Goal: Information Seeking & Learning: Learn about a topic

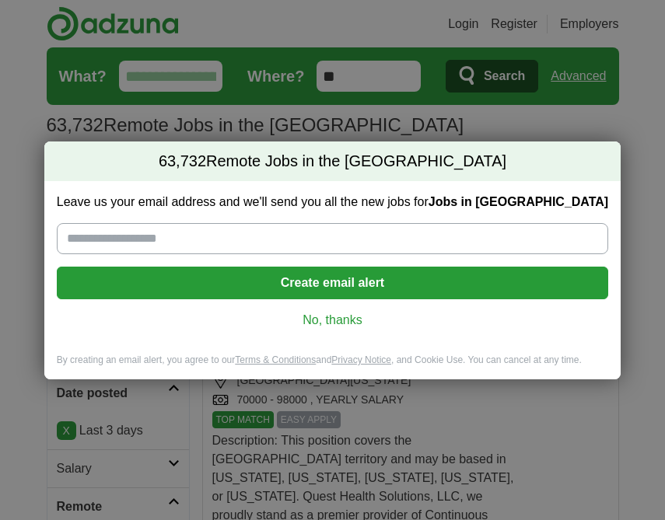
click at [331, 323] on link "No, thanks" at bounding box center [332, 320] width 526 height 17
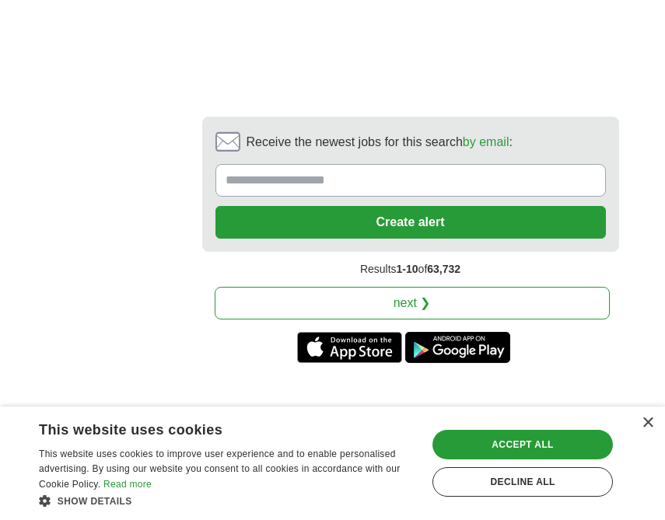
scroll to position [4175, 0]
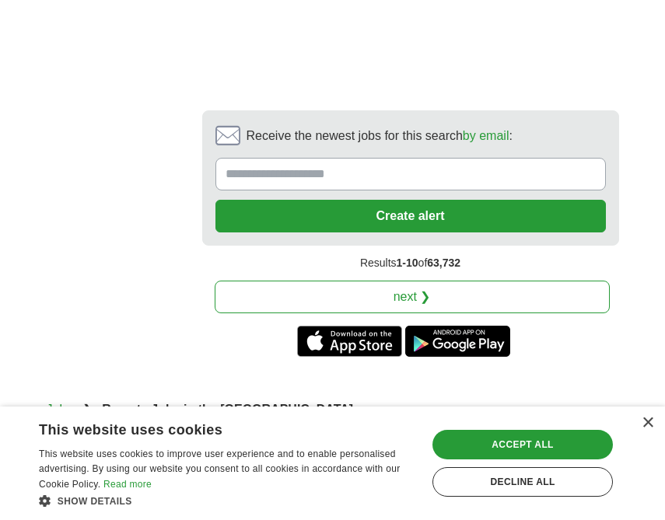
click at [489, 281] on link "next ❯" at bounding box center [412, 297] width 395 height 33
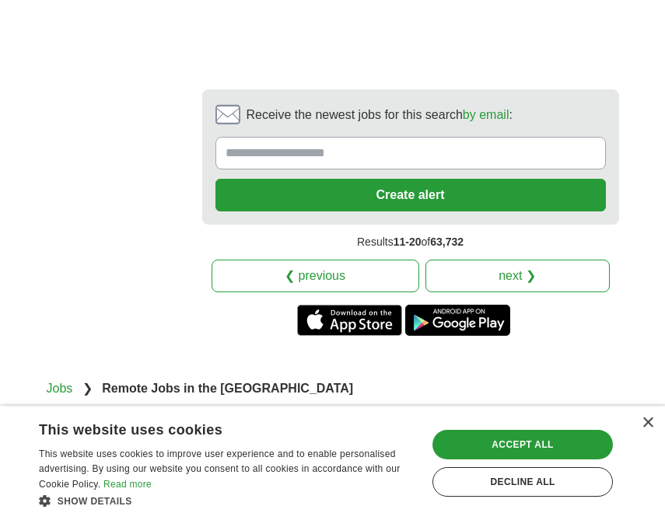
scroll to position [4224, 0]
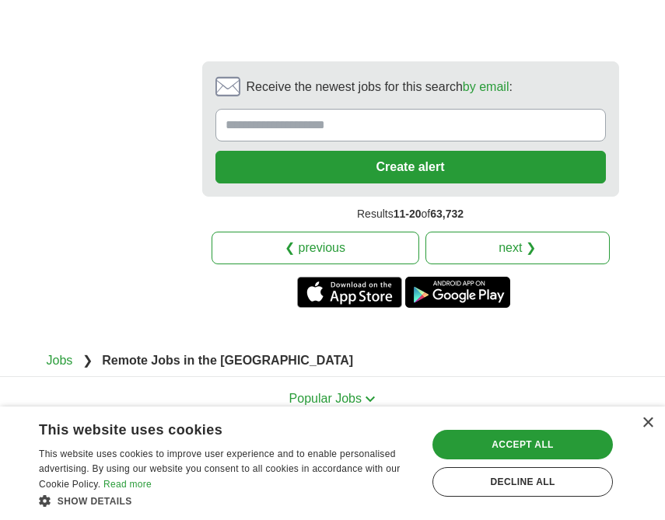
click at [512, 232] on link "next ❯" at bounding box center [517, 248] width 184 height 33
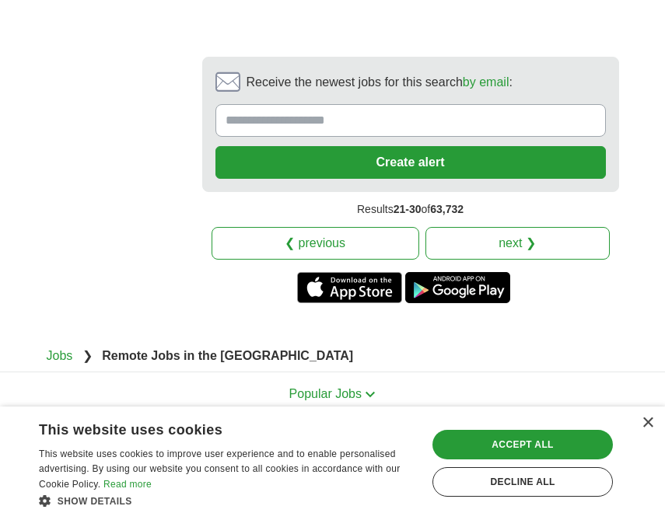
scroll to position [3987, 0]
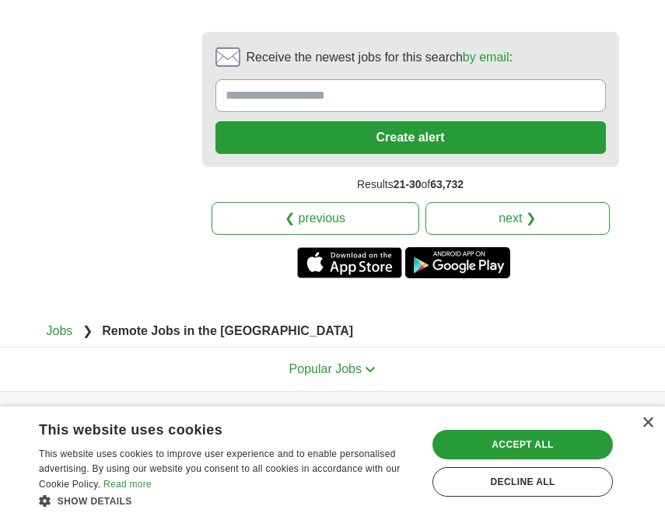
click at [541, 206] on link "next ❯" at bounding box center [517, 218] width 184 height 33
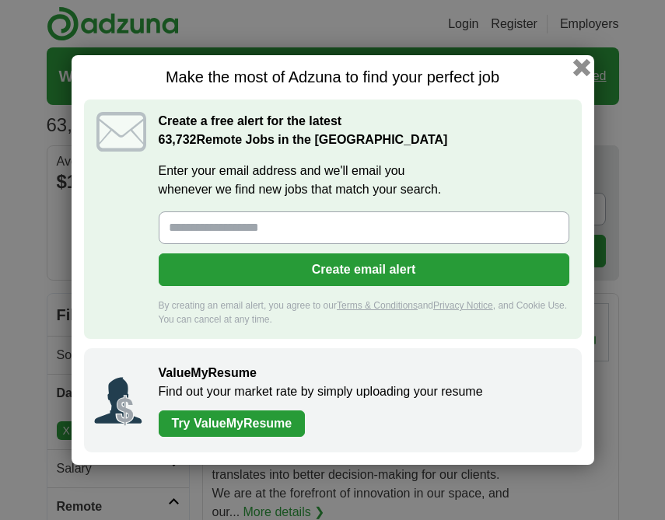
click at [580, 67] on button "button" at bounding box center [580, 67] width 17 height 17
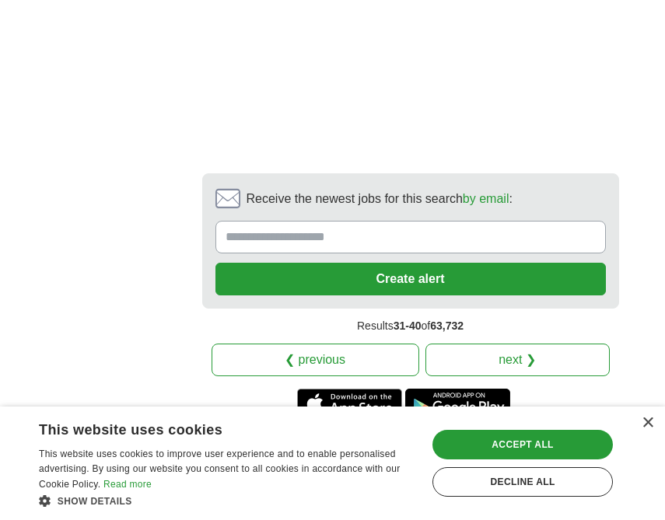
scroll to position [3930, 0]
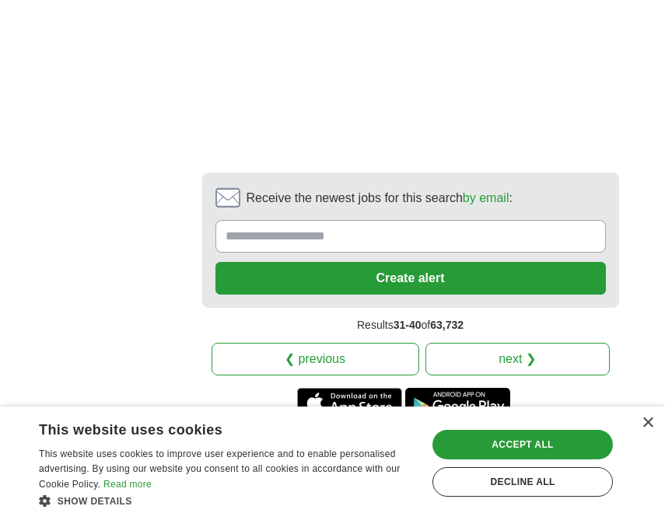
click at [528, 343] on link "next ❯" at bounding box center [517, 359] width 184 height 33
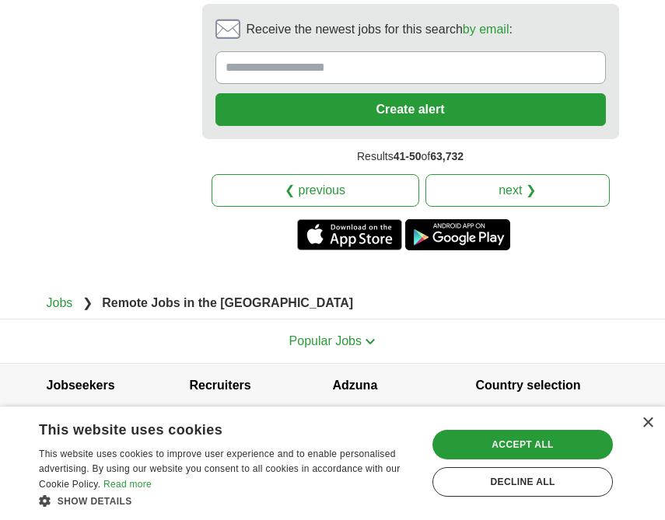
scroll to position [4143, 0]
click at [527, 184] on link "next ❯" at bounding box center [517, 190] width 184 height 33
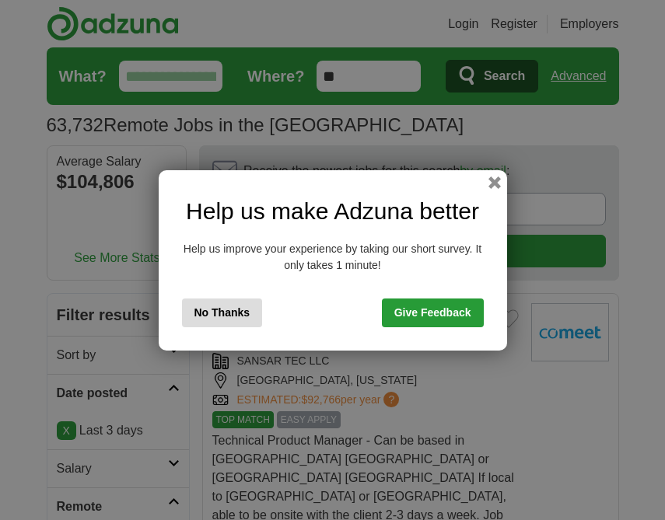
click at [224, 309] on button "No Thanks" at bounding box center [222, 313] width 81 height 29
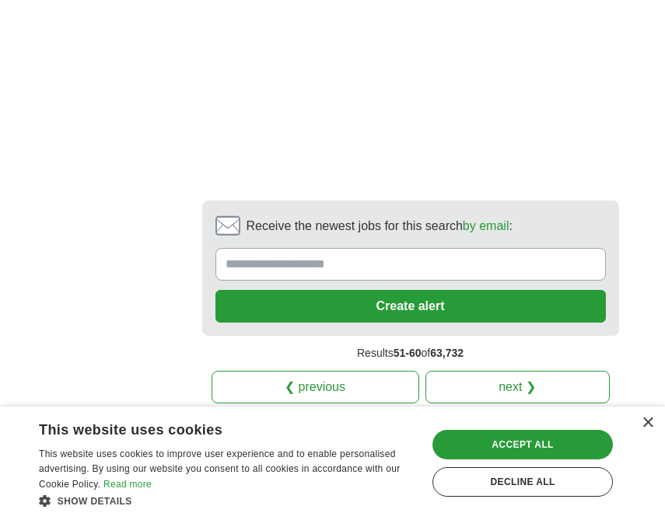
scroll to position [3956, 0]
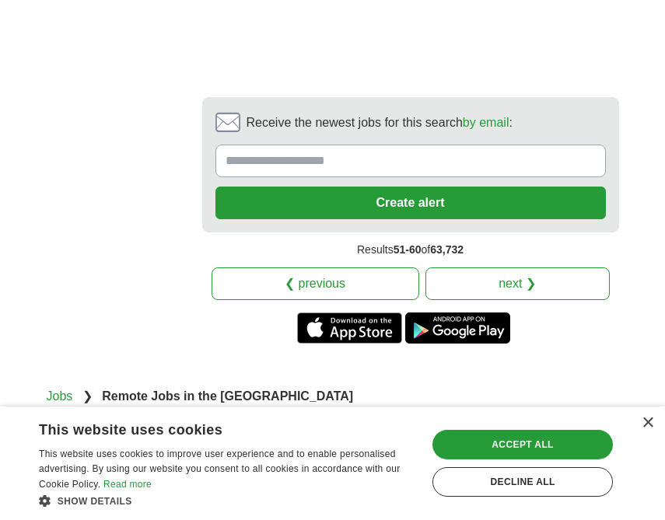
click at [511, 267] on link "next ❯" at bounding box center [517, 283] width 184 height 33
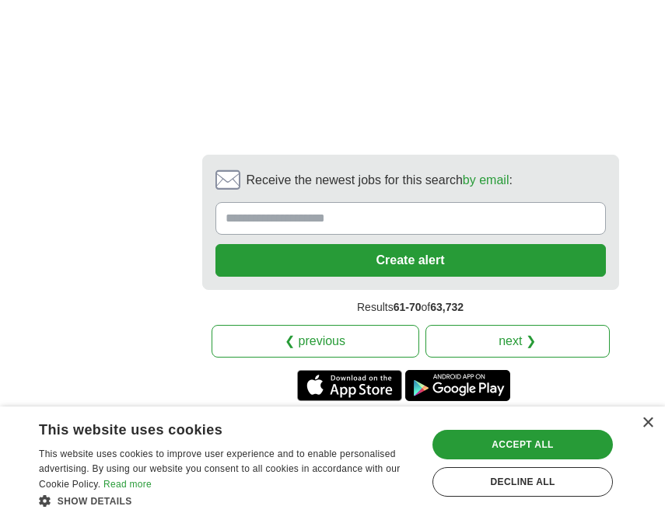
scroll to position [4312, 0]
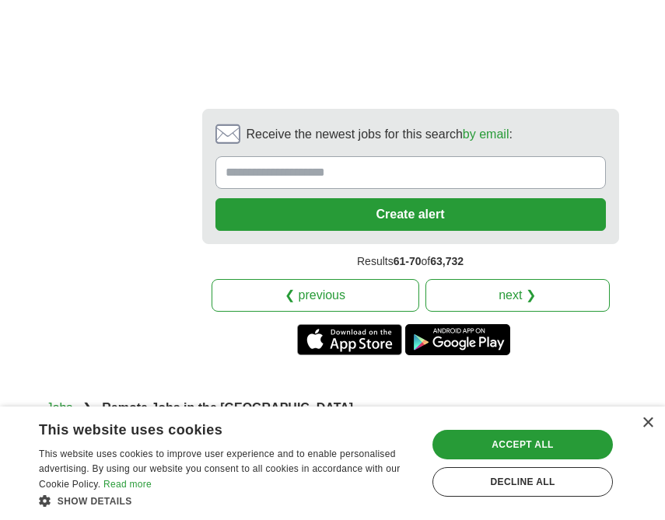
click at [523, 279] on link "next ❯" at bounding box center [517, 295] width 184 height 33
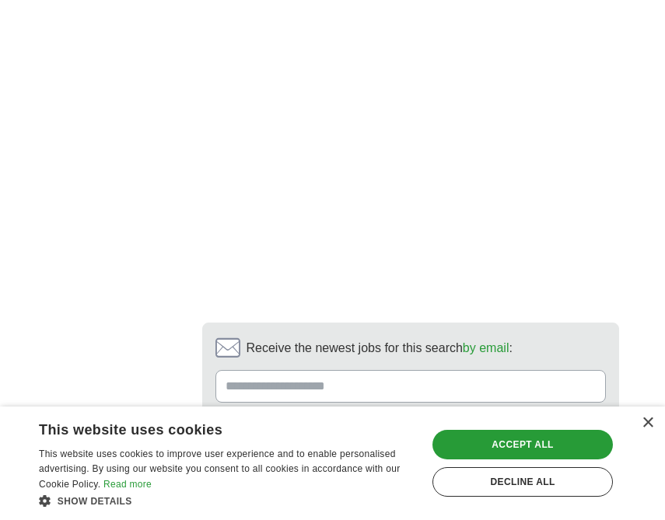
scroll to position [4091, 0]
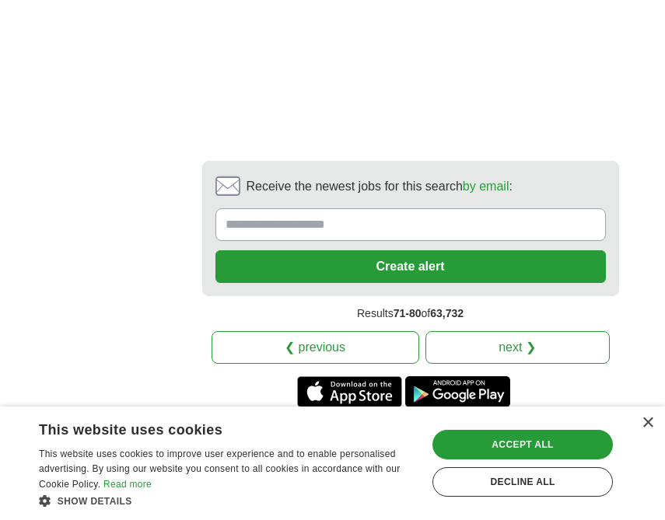
click at [495, 331] on link "next ❯" at bounding box center [517, 347] width 184 height 33
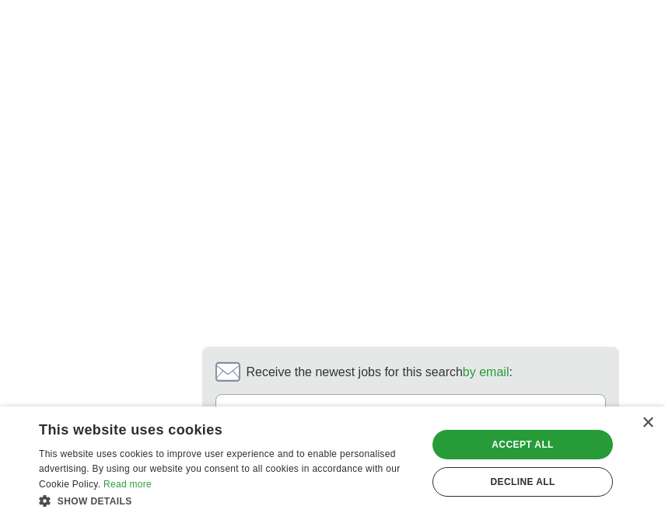
scroll to position [4018, 0]
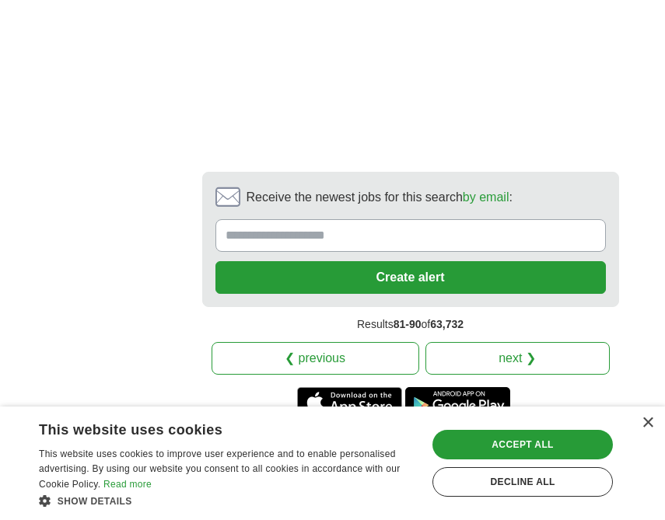
click at [526, 342] on link "next ❯" at bounding box center [517, 358] width 184 height 33
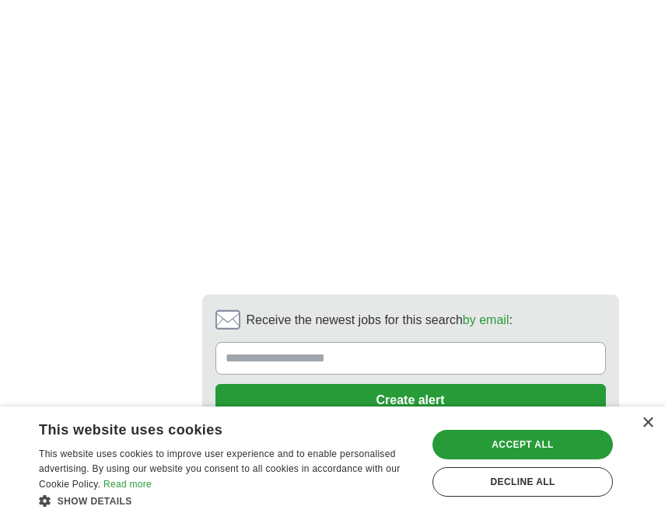
scroll to position [4100, 0]
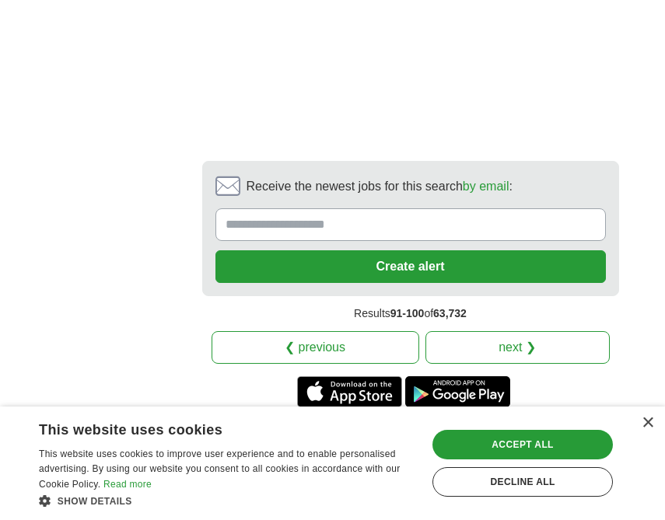
click at [534, 331] on link "next ❯" at bounding box center [517, 347] width 184 height 33
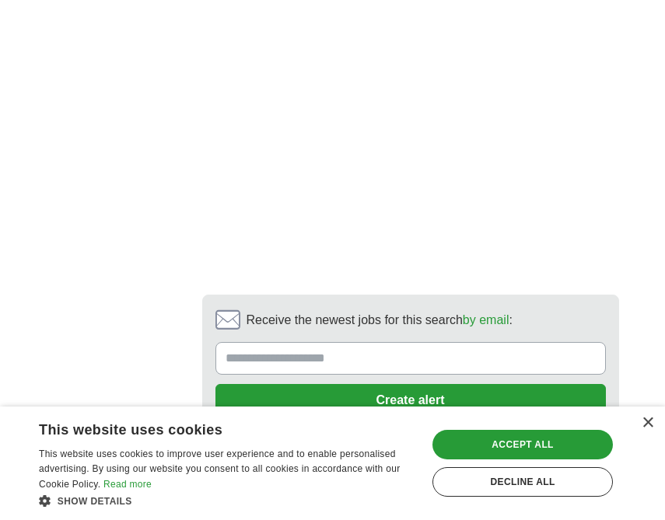
scroll to position [3368, 0]
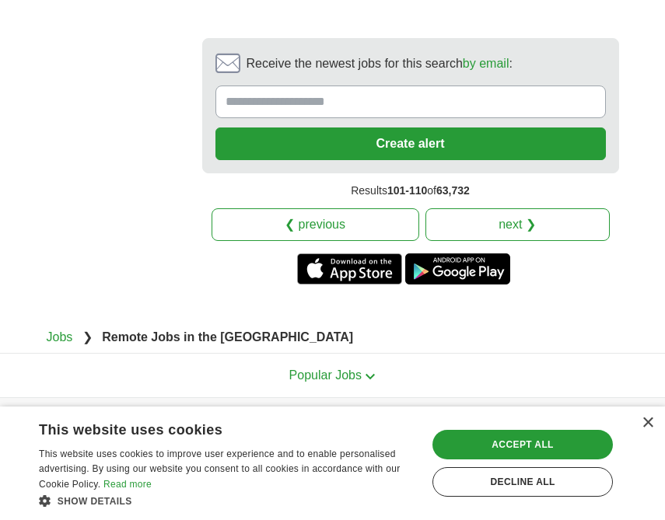
click at [492, 208] on link "next ❯" at bounding box center [517, 224] width 184 height 33
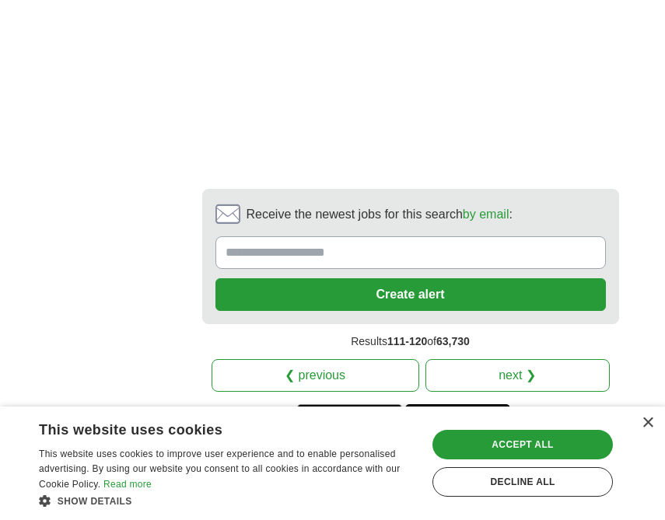
scroll to position [3596, 0]
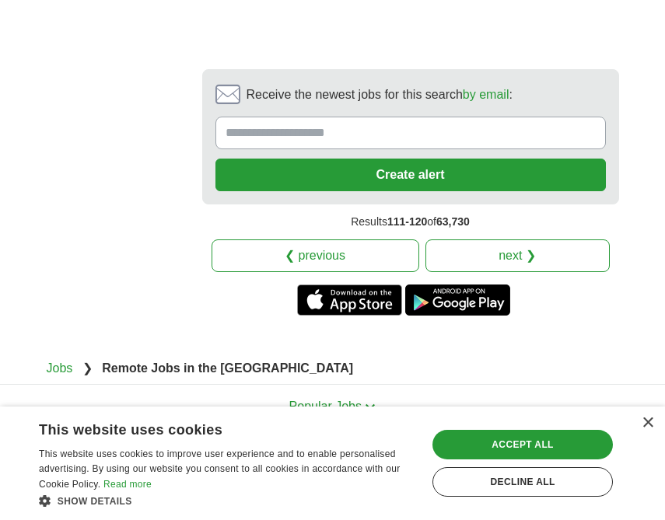
click at [550, 239] on link "next ❯" at bounding box center [517, 255] width 184 height 33
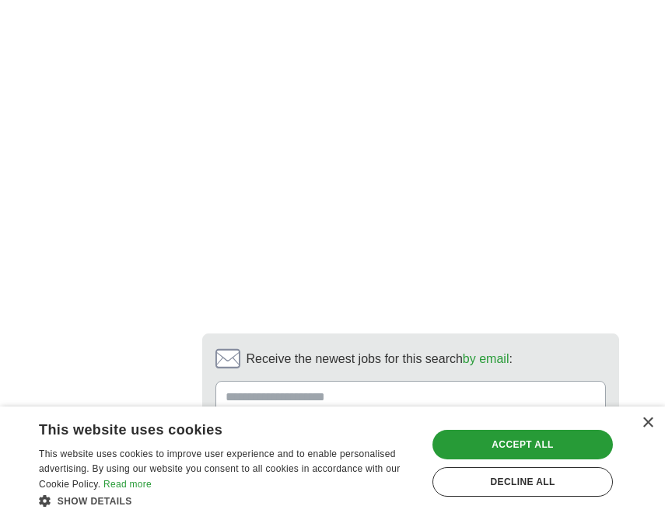
scroll to position [4181, 0]
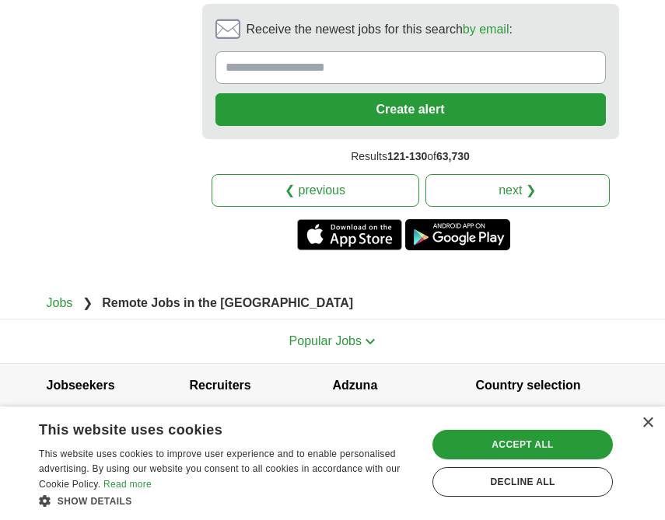
click at [507, 190] on link "next ❯" at bounding box center [517, 190] width 184 height 33
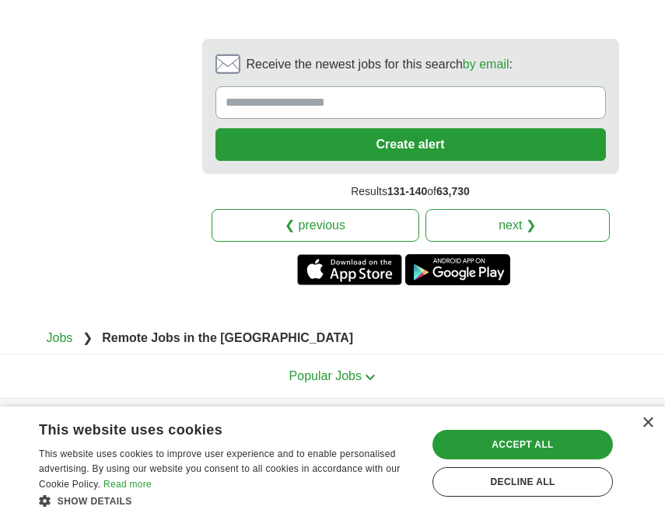
scroll to position [4162, 0]
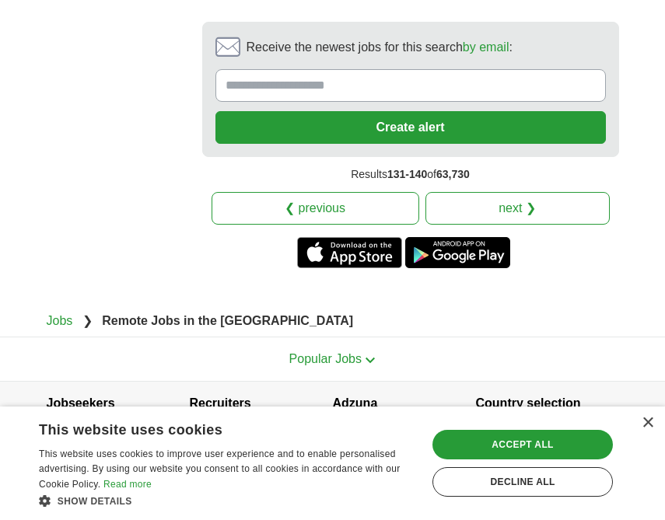
click at [537, 192] on link "next ❯" at bounding box center [517, 208] width 184 height 33
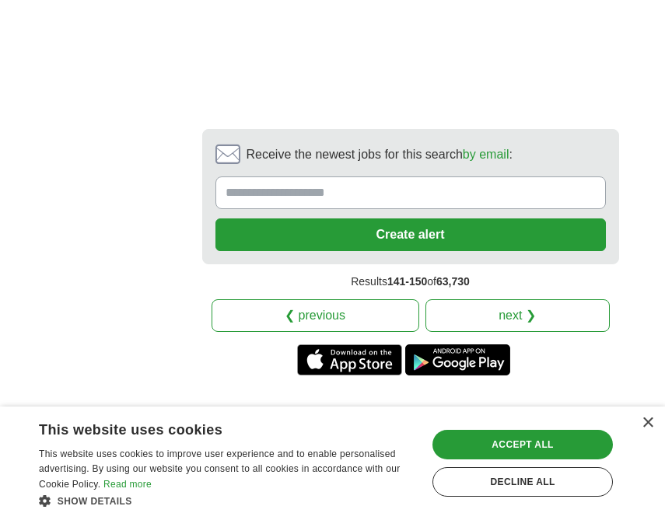
scroll to position [4104, 0]
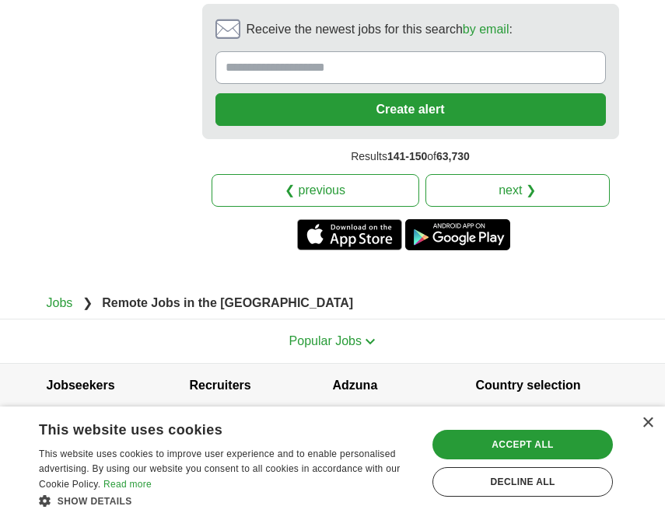
click at [508, 191] on link "next ❯" at bounding box center [517, 190] width 184 height 33
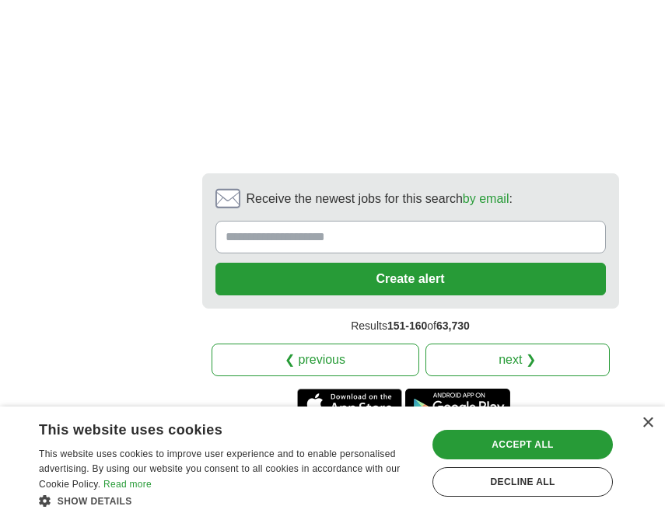
scroll to position [4218, 0]
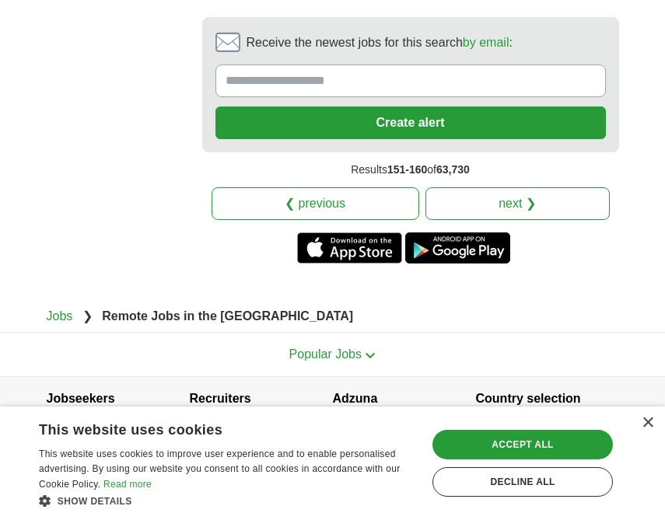
click at [507, 187] on link "next ❯" at bounding box center [517, 203] width 184 height 33
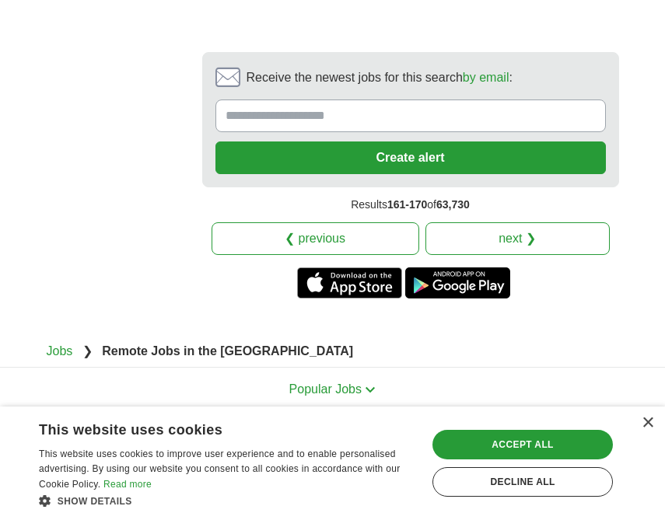
scroll to position [4042, 0]
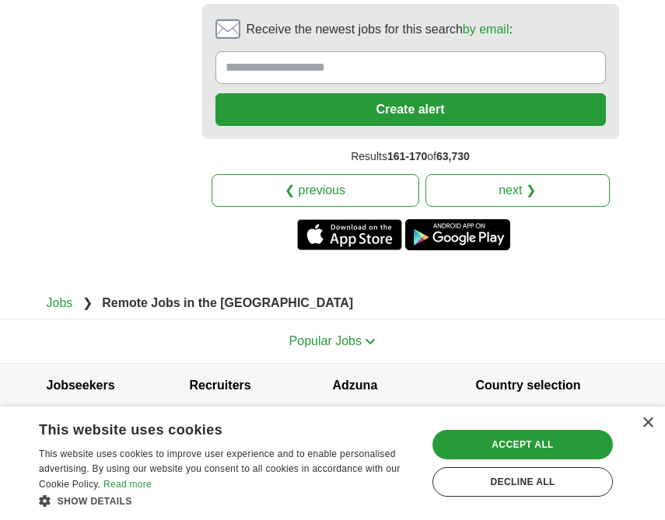
click at [501, 188] on link "next ❯" at bounding box center [517, 190] width 184 height 33
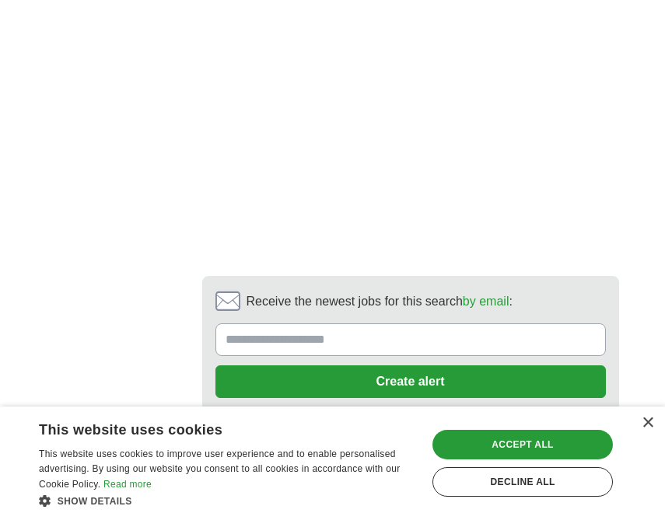
scroll to position [4216, 0]
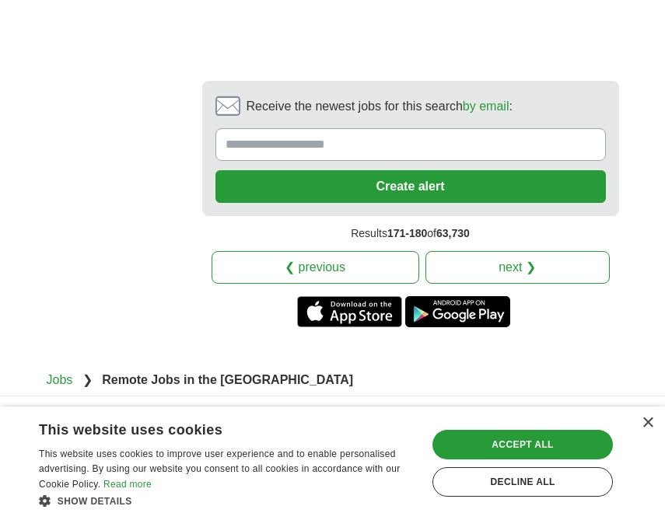
click at [520, 251] on link "next ❯" at bounding box center [517, 267] width 184 height 33
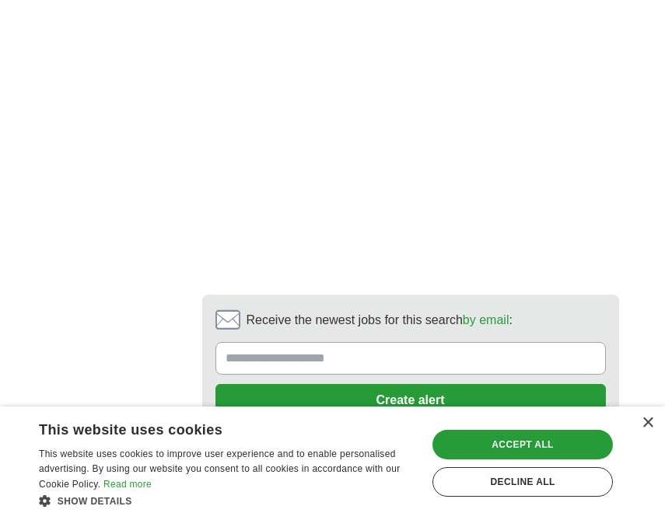
scroll to position [3319, 0]
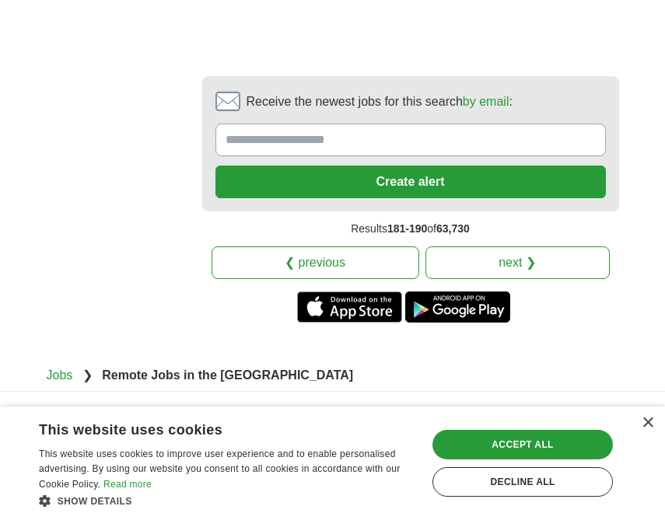
click at [498, 246] on link "next ❯" at bounding box center [517, 262] width 184 height 33
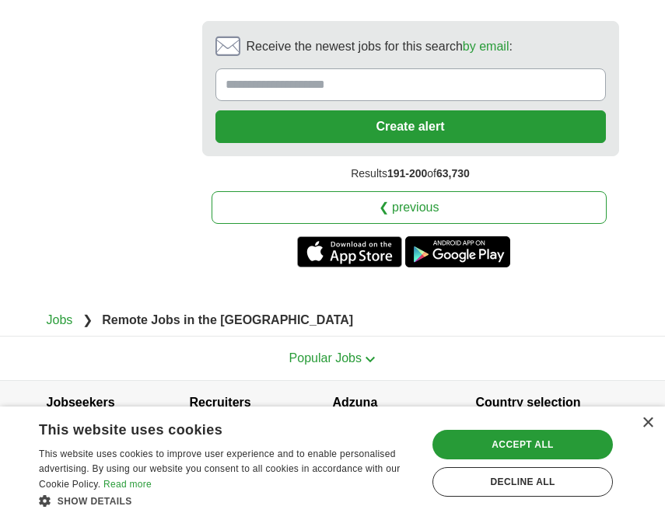
scroll to position [3655, 0]
